Goal: Answer question/provide support

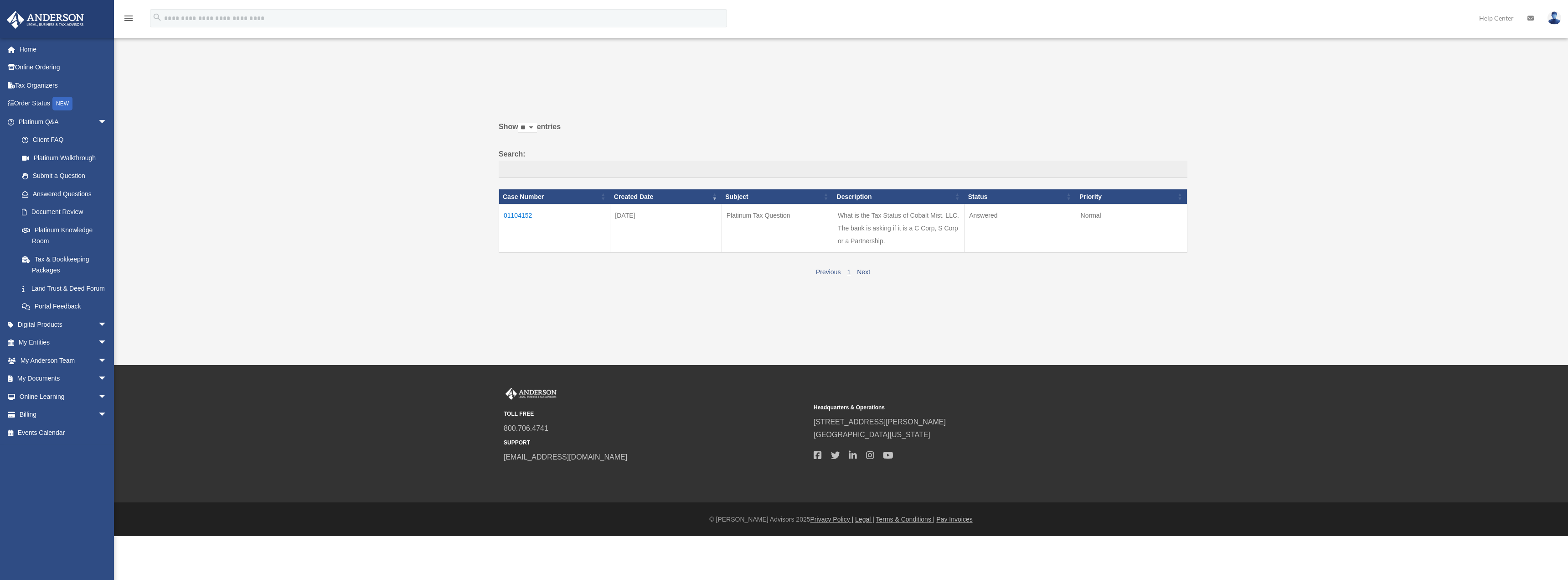
click at [680, 218] on td "What is the Tax Status of Cobalt Mist. LLC. The bank is asking if it is a C Cor…" at bounding box center [899, 229] width 131 height 49
click at [523, 213] on td "01104152" at bounding box center [554, 229] width 111 height 49
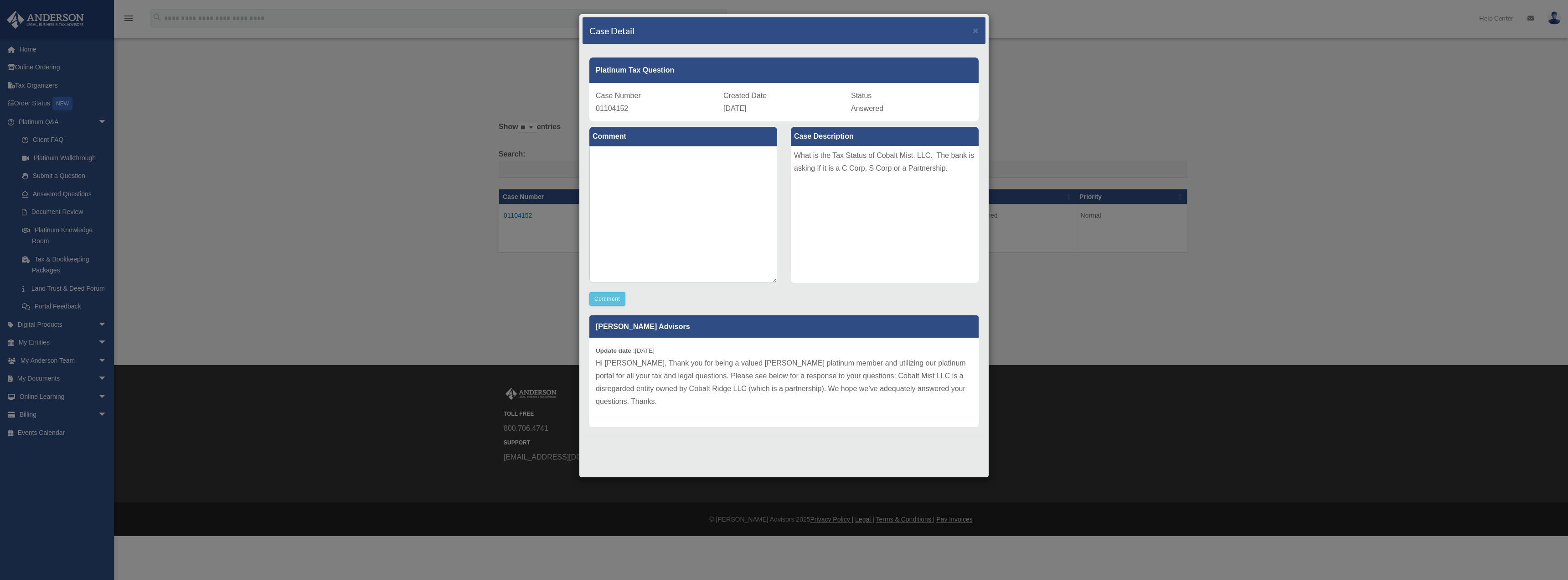
click at [680, 327] on p "Hi [PERSON_NAME], Thank you for being a valued [PERSON_NAME] platinum member an…" at bounding box center [784, 383] width 377 height 51
click at [669, 217] on textarea at bounding box center [683, 214] width 188 height 137
click at [604, 295] on button "Comment" at bounding box center [607, 298] width 36 height 14
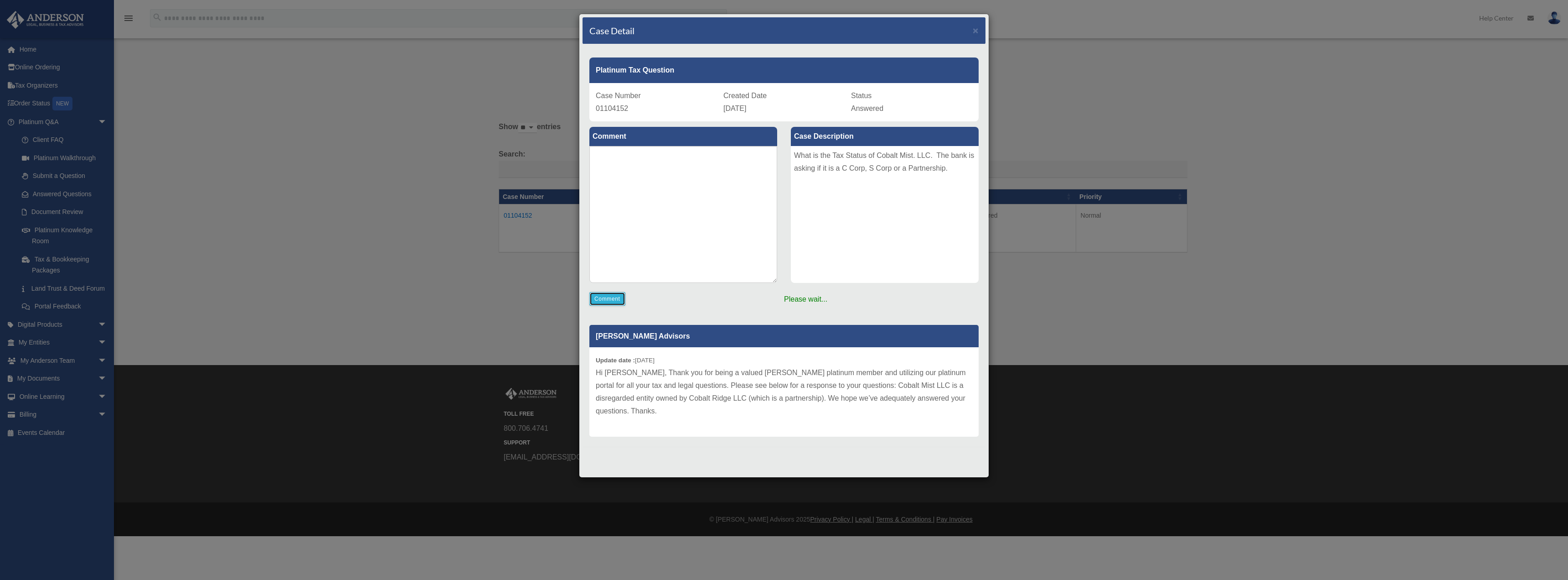
click at [608, 295] on button "Comment" at bounding box center [607, 298] width 36 height 14
click at [610, 301] on button "Comment" at bounding box center [607, 298] width 36 height 14
click at [680, 299] on p "Comment has been sent successfully!" at bounding box center [783, 213] width 403 height 184
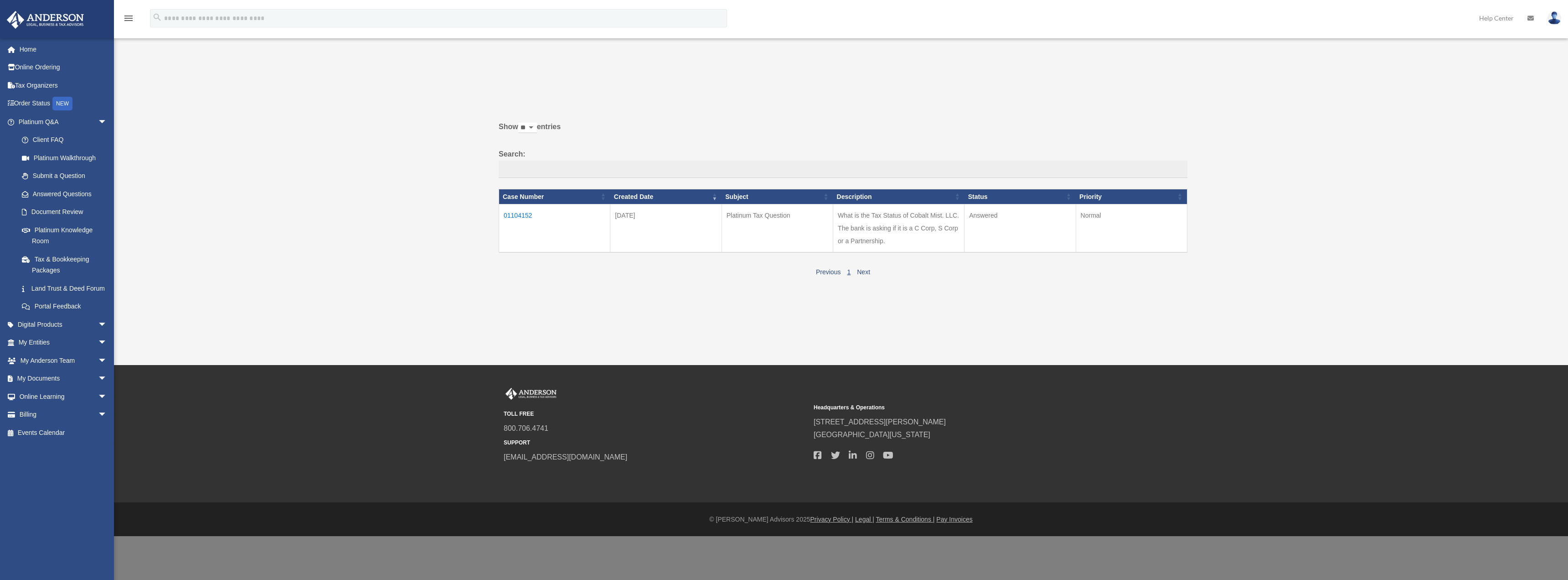
click at [525, 213] on td "01104152" at bounding box center [554, 229] width 111 height 49
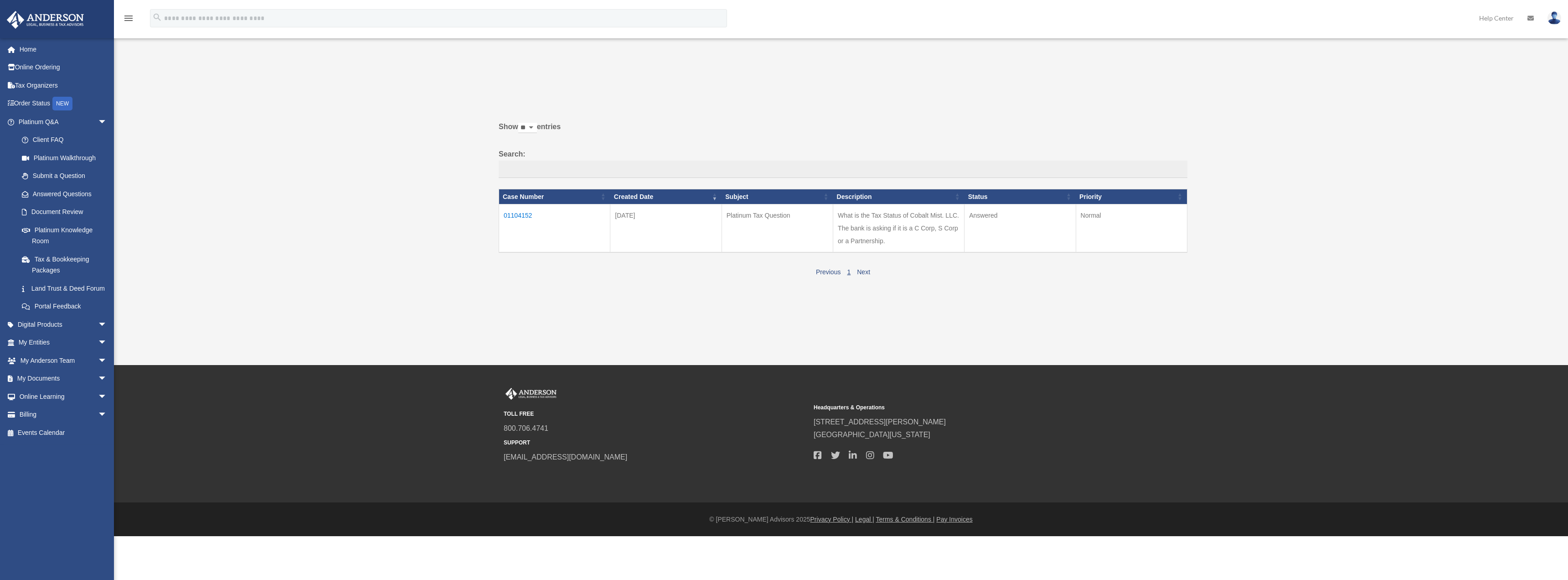
click at [522, 212] on td "01104152" at bounding box center [554, 229] width 111 height 49
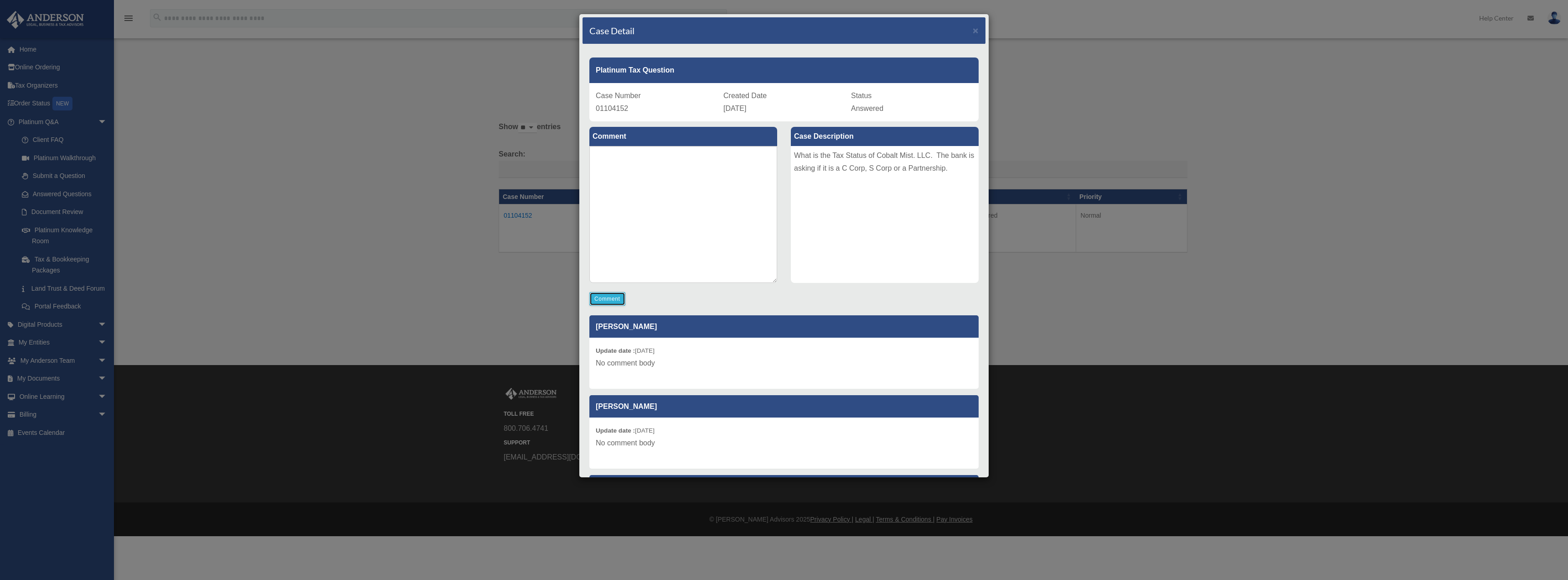
click at [602, 293] on button "Comment" at bounding box center [607, 298] width 36 height 14
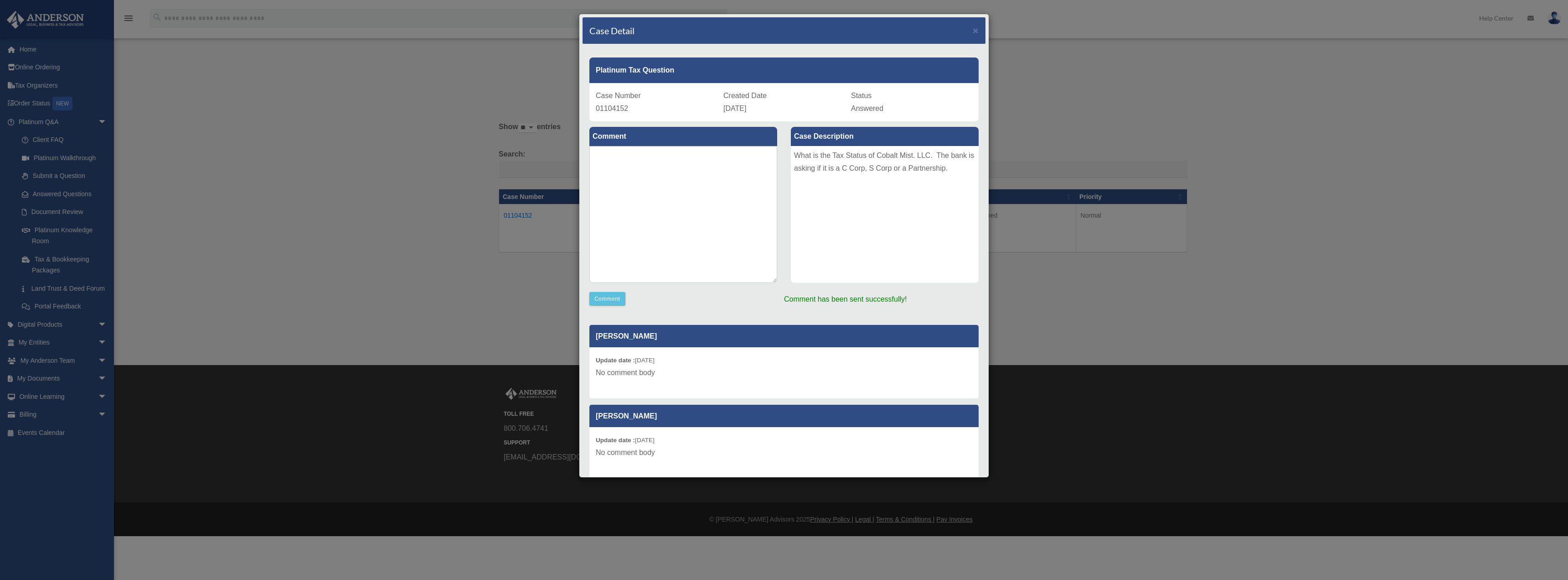
click at [624, 239] on div "Show ** ** ** *** entries Search: Case Number Created Date Subject Description …" at bounding box center [840, 196] width 695 height 163
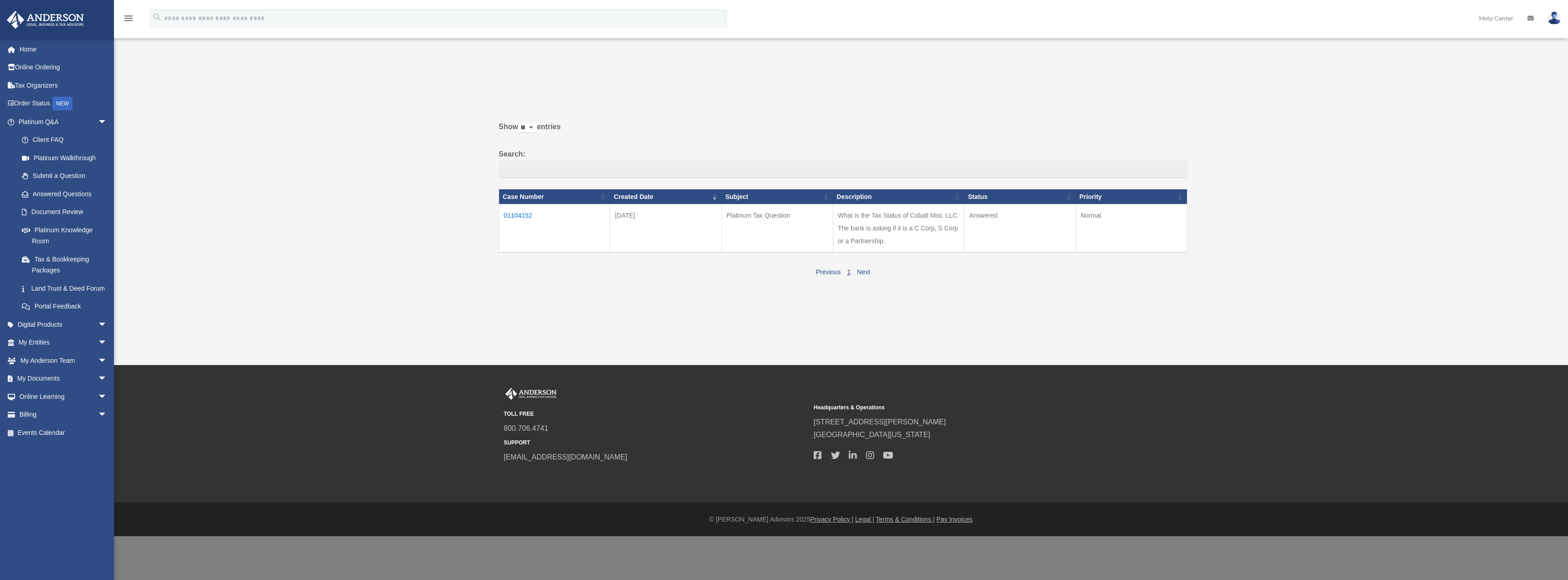
click at [525, 212] on td "01104152" at bounding box center [554, 229] width 111 height 49
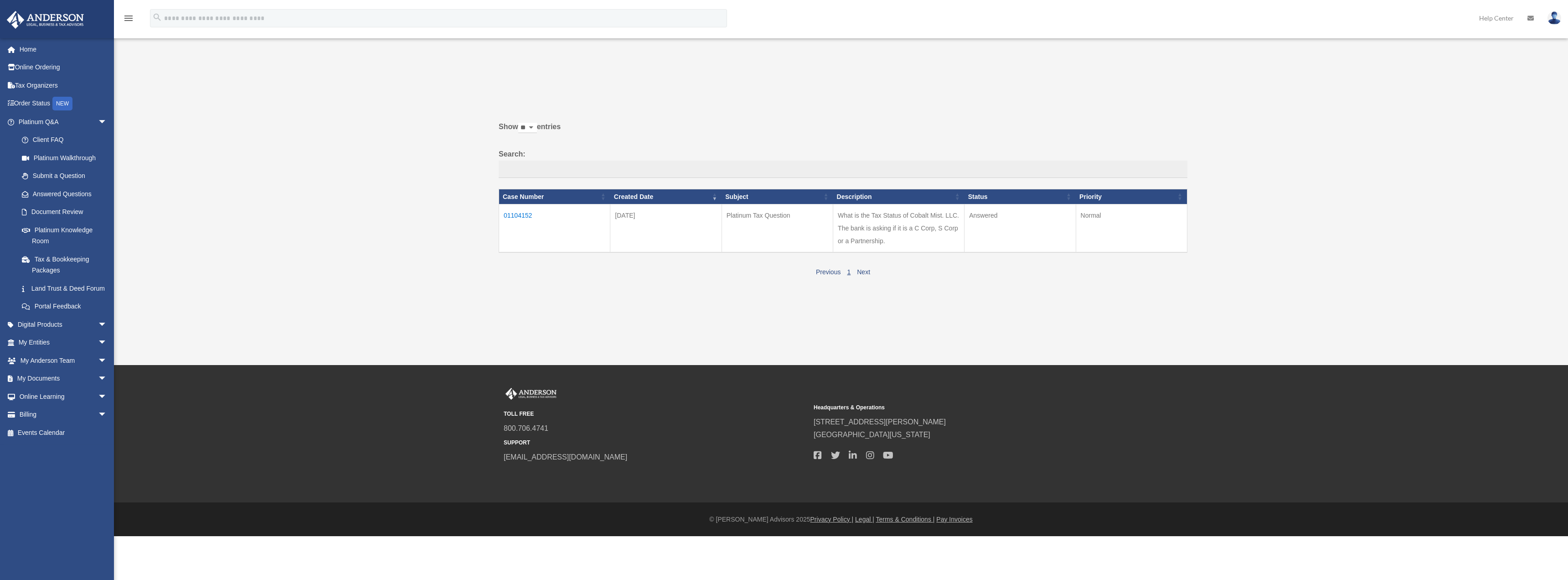
click at [516, 216] on td "01104152" at bounding box center [554, 229] width 111 height 49
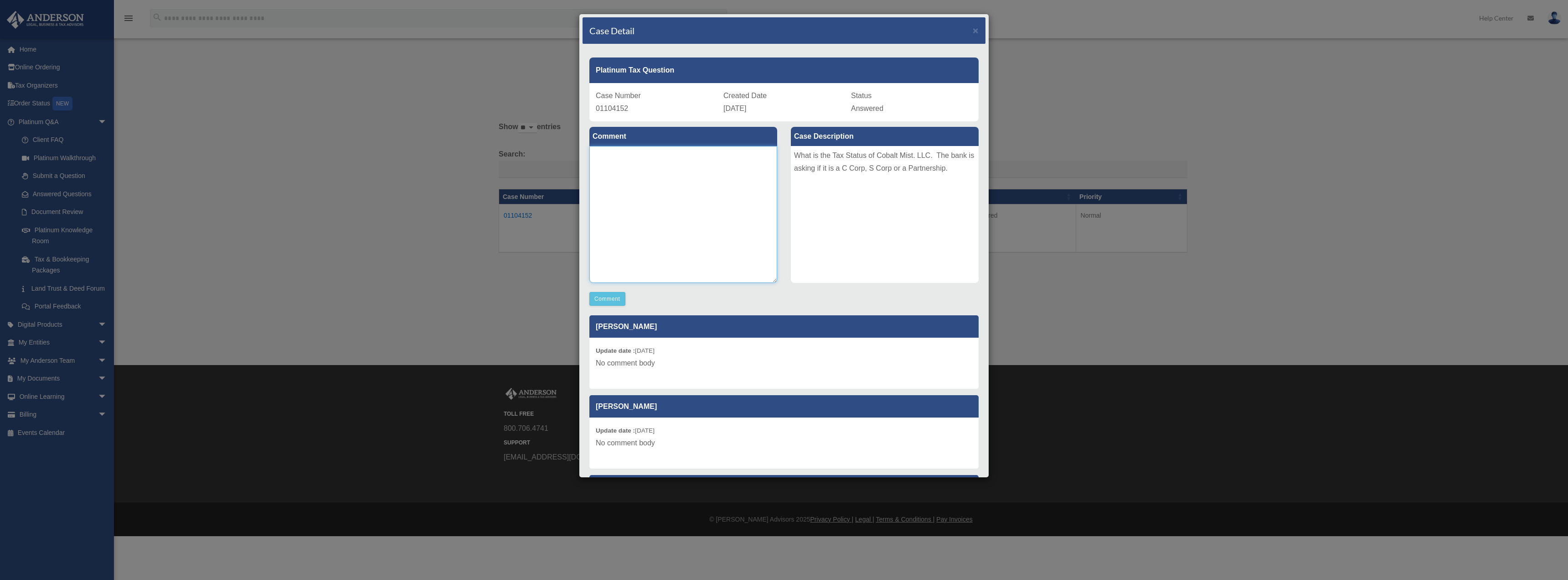
click at [631, 170] on textarea at bounding box center [683, 214] width 188 height 137
type textarea "**********"
click at [608, 304] on button "Comment" at bounding box center [607, 298] width 36 height 14
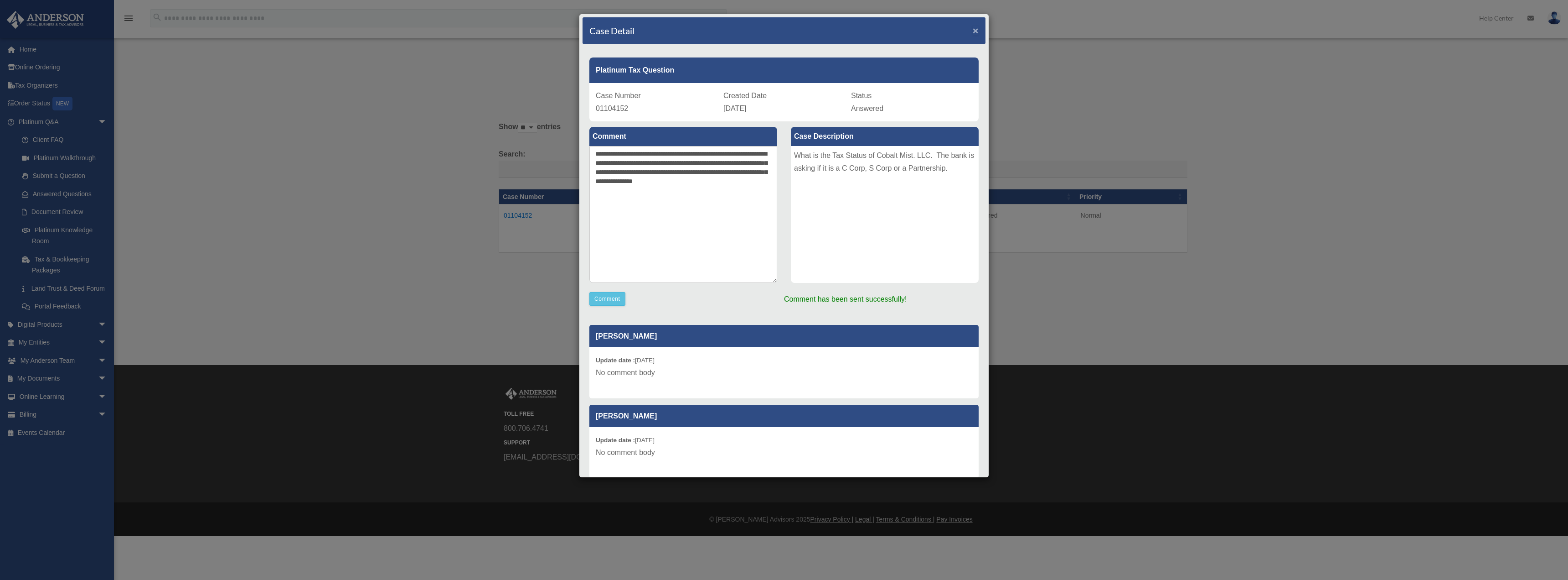
click at [680, 29] on span "×" at bounding box center [976, 29] width 6 height 10
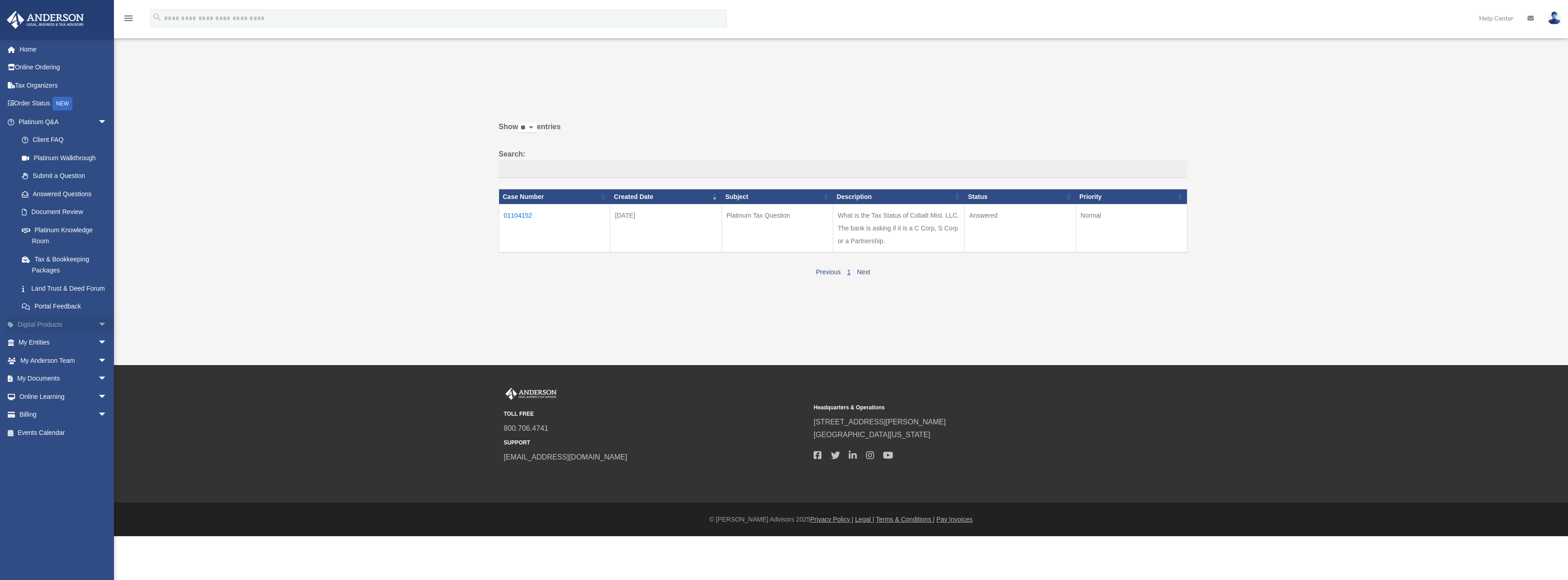
click at [82, 327] on link "Digital Products arrow_drop_down" at bounding box center [63, 324] width 115 height 18
click at [72, 327] on link "My Entities arrow_drop_down" at bounding box center [63, 342] width 115 height 18
click at [98, 327] on span "arrow_drop_down" at bounding box center [107, 342] width 18 height 18
click at [50, 327] on link "Overview" at bounding box center [67, 361] width 108 height 18
